Goal: Task Accomplishment & Management: Manage account settings

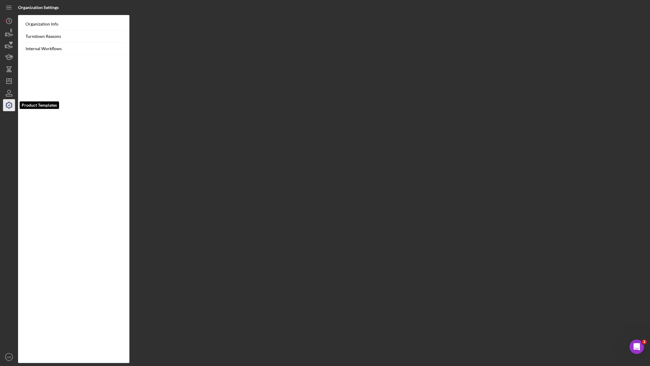
click at [6, 104] on icon "button" at bounding box center [9, 105] width 6 height 6
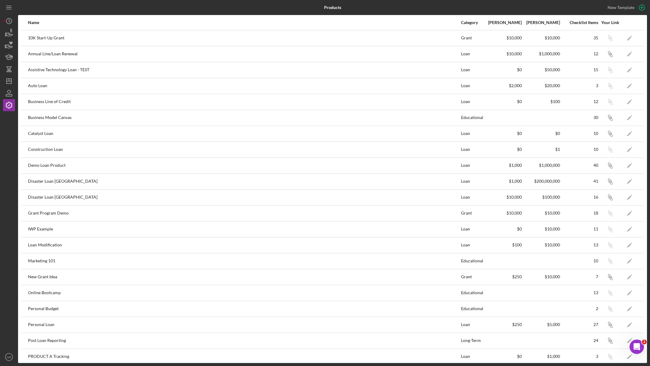
scroll to position [114, 0]
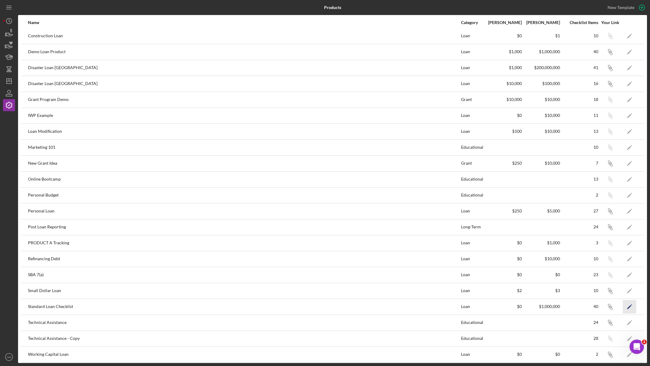
click at [628, 305] on polygon "button" at bounding box center [629, 307] width 4 height 4
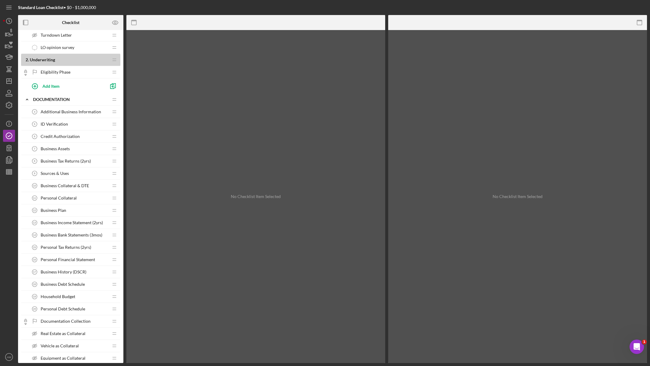
scroll to position [124, 0]
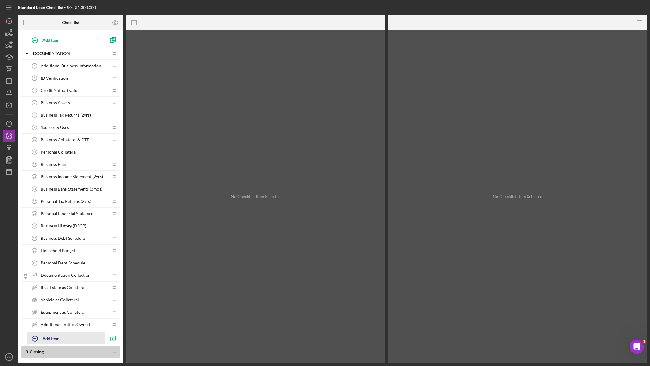
click at [37, 337] on icon "button" at bounding box center [34, 338] width 15 height 15
type input "Application Complete"
click at [31, 352] on div "Add" at bounding box center [34, 353] width 8 height 9
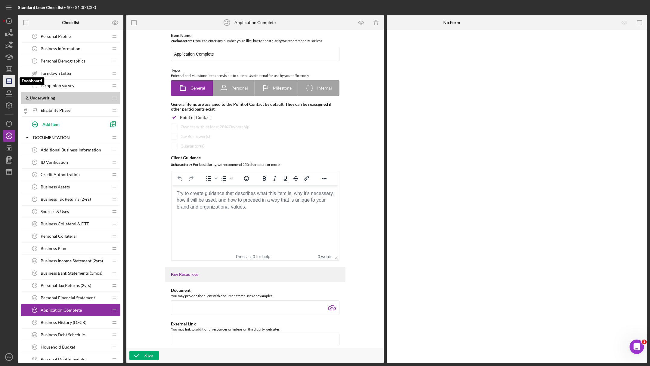
click at [8, 79] on icon "Icon/Dashboard" at bounding box center [9, 81] width 15 height 15
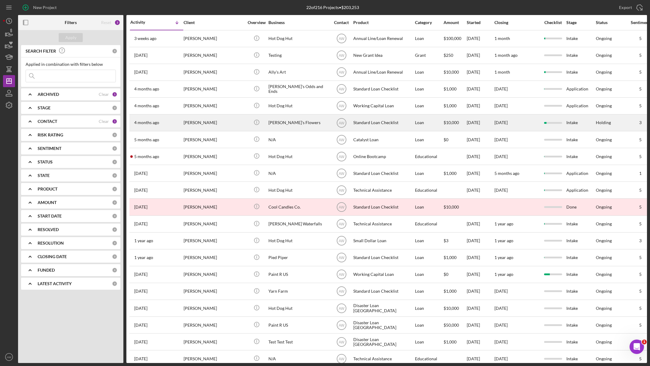
click at [220, 121] on div "[PERSON_NAME]" at bounding box center [213, 123] width 60 height 16
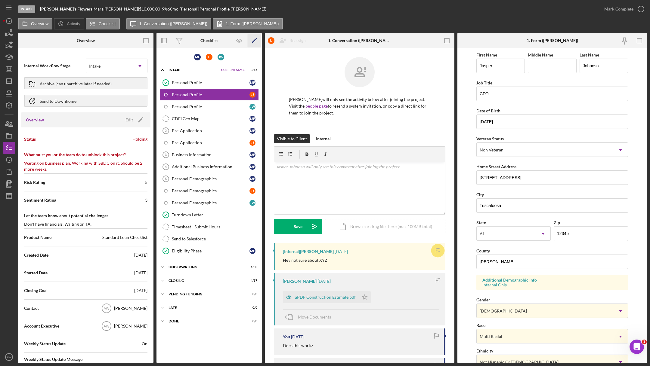
click at [255, 40] on icon "Icon/Edit" at bounding box center [254, 41] width 14 height 14
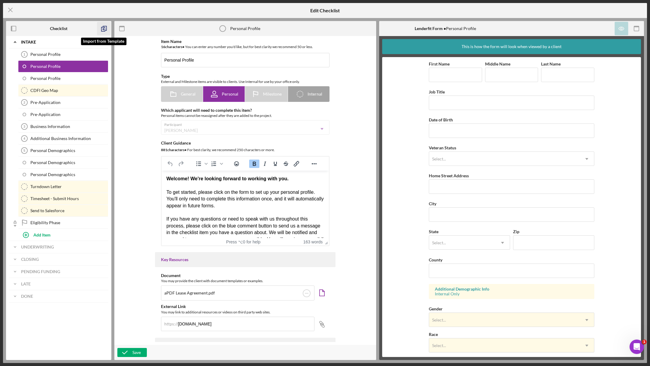
click at [100, 29] on icon "button" at bounding box center [104, 29] width 14 height 14
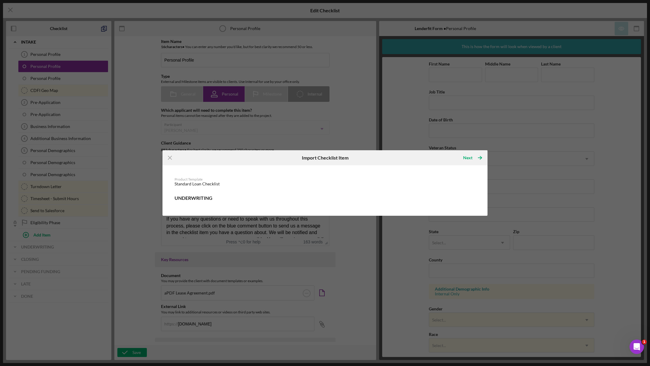
click at [181, 203] on div "Product Template Standard Loan Checklist Underwriting" at bounding box center [324, 190] width 319 height 45
click at [169, 157] on icon "Icon/Menu Close" at bounding box center [170, 158] width 14 height 14
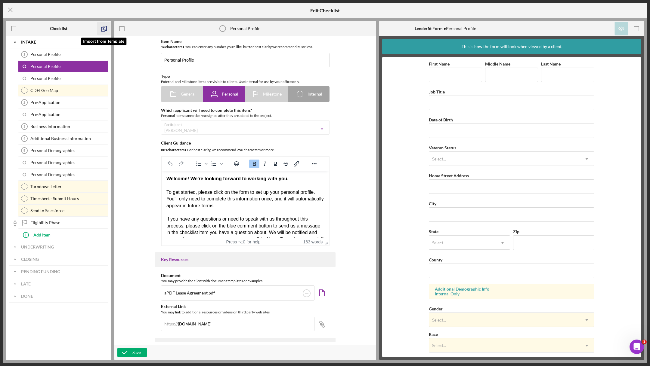
click at [99, 26] on icon "button" at bounding box center [104, 29] width 14 height 14
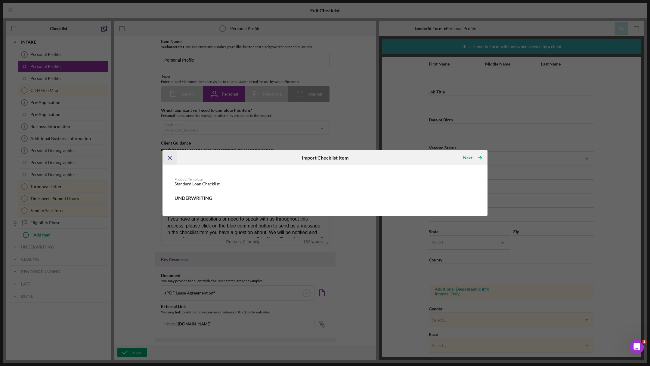
click at [171, 158] on icon "Icon/Menu Close" at bounding box center [170, 158] width 14 height 14
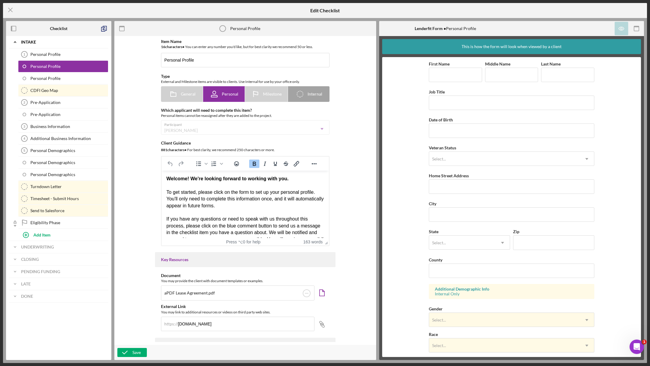
click at [6, 1] on div "Icon/Menu Close Edit Checklist Checklist Icon/Expander Intake Personal Profile …" at bounding box center [325, 183] width 650 height 366
click at [9, 8] on icon "Icon/Menu Close" at bounding box center [10, 9] width 15 height 15
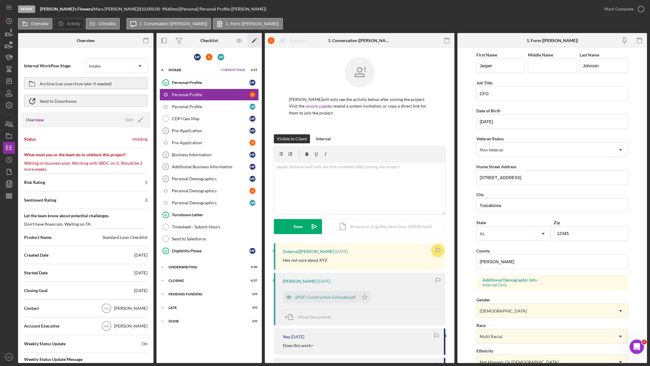
click at [252, 41] on polygon "button" at bounding box center [254, 41] width 4 height 4
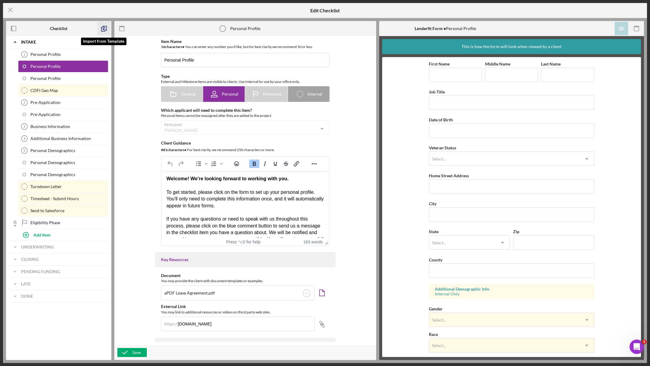
click at [109, 28] on icon "button" at bounding box center [104, 29] width 14 height 14
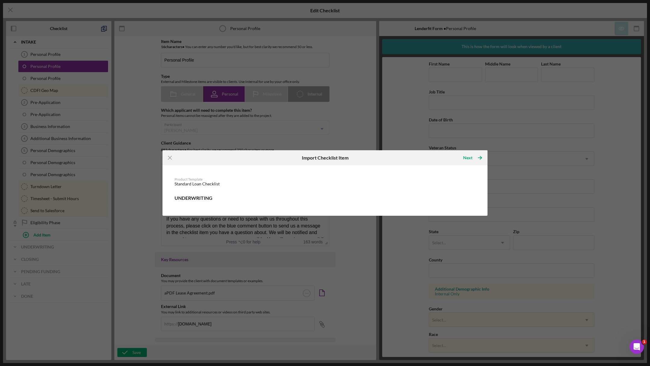
click at [186, 196] on h6 "Underwriting" at bounding box center [324, 197] width 301 height 5
click at [164, 152] on icon "Icon/Menu Close" at bounding box center [170, 158] width 14 height 14
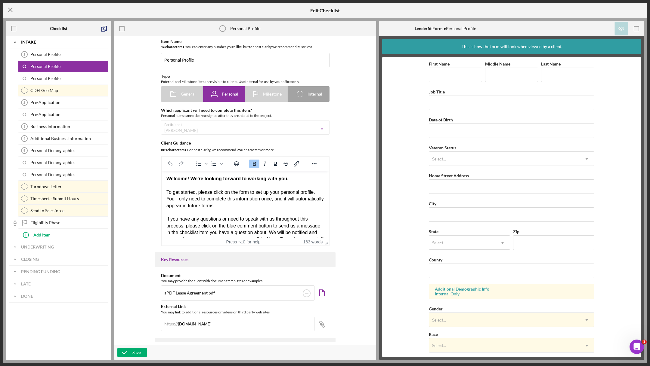
click at [11, 10] on line at bounding box center [10, 10] width 4 height 4
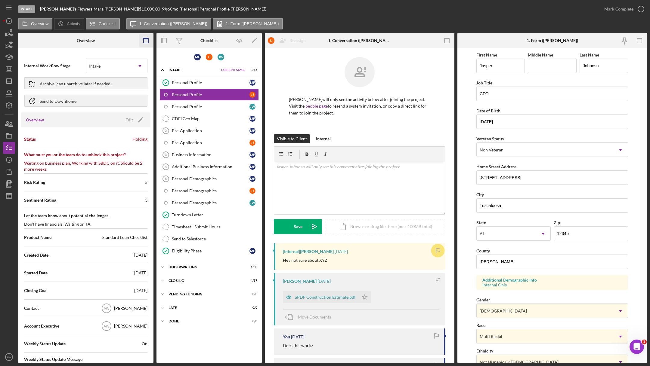
click at [150, 39] on icon "button" at bounding box center [146, 41] width 14 height 14
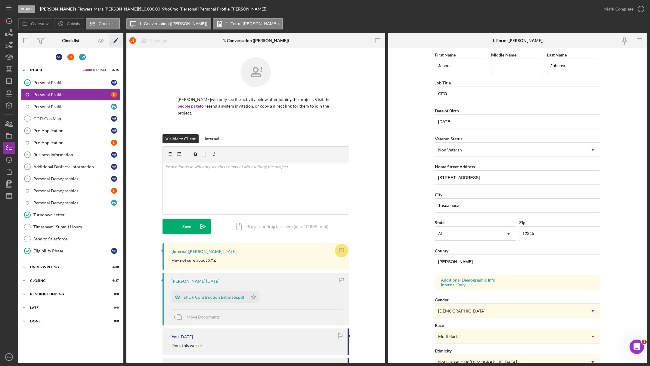
click at [111, 41] on icon "Icon/Edit" at bounding box center [116, 41] width 14 height 14
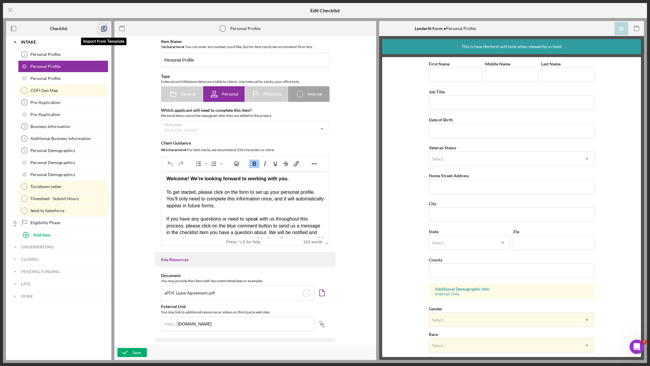
click at [105, 32] on icon "button" at bounding box center [104, 29] width 14 height 14
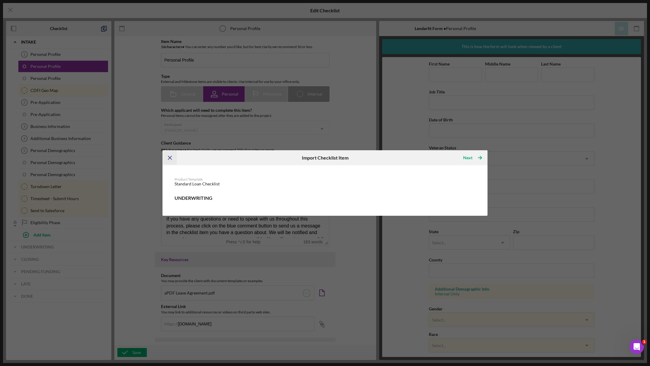
click at [169, 155] on icon "Icon/Menu Close" at bounding box center [170, 158] width 14 height 14
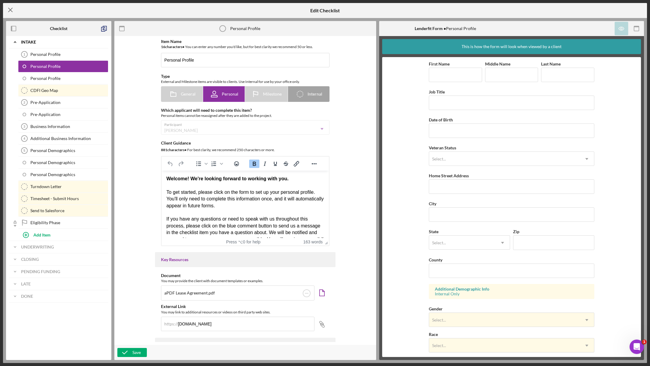
click at [10, 13] on icon "Icon/Menu Close" at bounding box center [10, 9] width 15 height 15
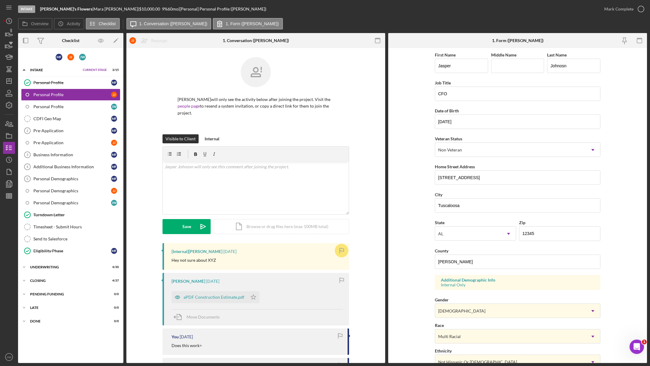
click at [40, 256] on div "Personal Profile Personal Profile M F Personal Profile J J Personal Profile [PE…" at bounding box center [70, 168] width 105 height 183
click at [32, 270] on div "Icon/Expander Underwriting 4 / 30 Set Stage" at bounding box center [70, 267] width 105 height 12
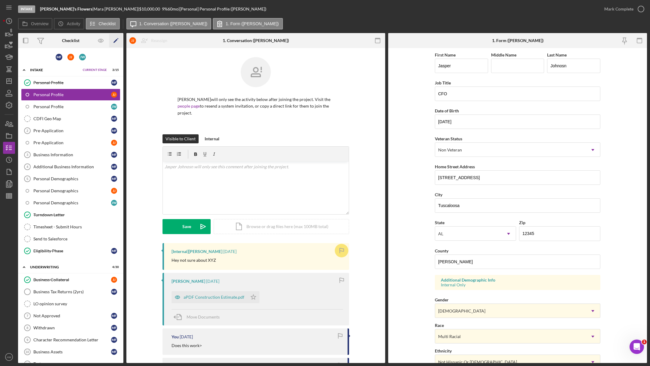
click at [115, 44] on icon "Icon/Edit" at bounding box center [116, 41] width 14 height 14
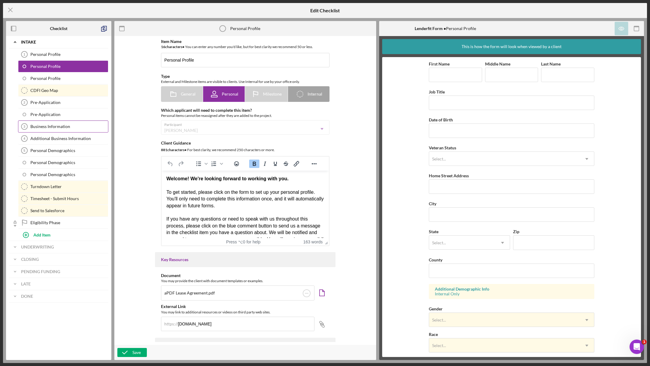
drag, startPoint x: 102, startPoint y: 183, endPoint x: 100, endPoint y: 124, distance: 59.0
click at [100, 124] on div "Personal Profile 1 Personal Profile Personal Profile Personal Profile CDFI Geo …" at bounding box center [58, 138] width 99 height 180
click at [15, 6] on icon "Icon/Menu Close" at bounding box center [10, 9] width 15 height 15
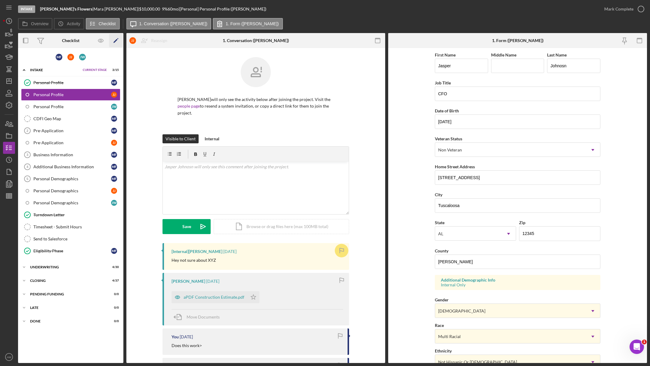
click at [117, 34] on icon "Icon/Edit" at bounding box center [116, 41] width 14 height 14
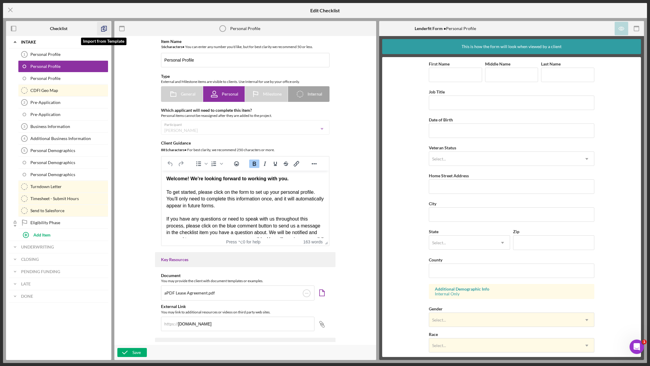
click at [109, 30] on icon "button" at bounding box center [104, 29] width 14 height 14
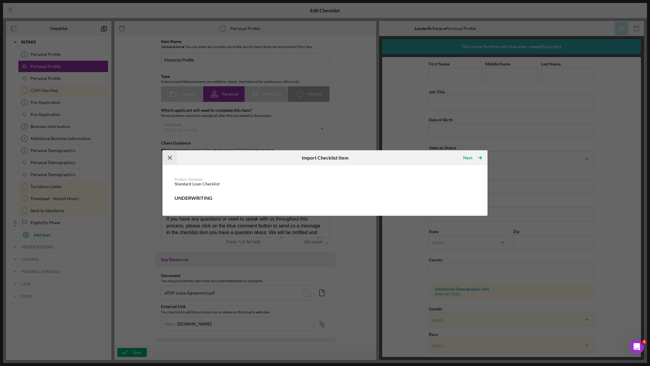
click at [168, 153] on icon "Icon/Menu Close" at bounding box center [170, 158] width 14 height 14
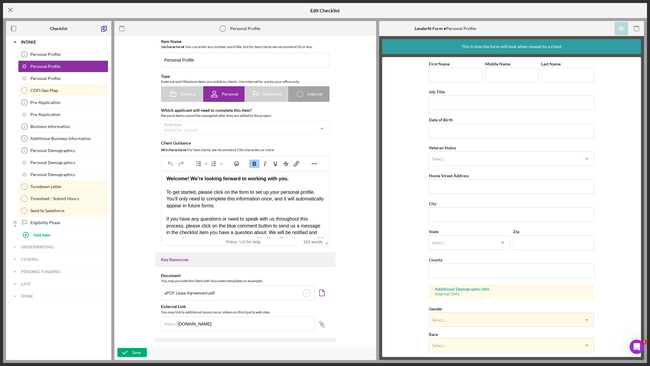
click at [8, 14] on icon "Icon/Menu Close" at bounding box center [10, 9] width 15 height 15
